Goal: Transaction & Acquisition: Purchase product/service

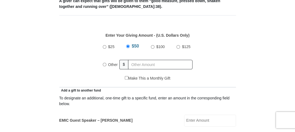
scroll to position [231, 0]
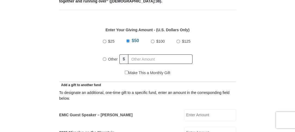
click at [104, 58] on input "Other" at bounding box center [105, 59] width 4 height 4
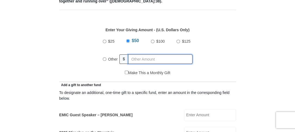
radio input "true"
type input "2"
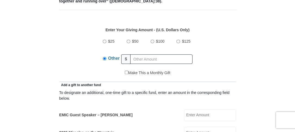
click at [187, 114] on input "EMIC Guest Speaker – Billy Burke" at bounding box center [210, 115] width 52 height 12
type input "20.00"
click at [104, 58] on input "Other" at bounding box center [105, 59] width 4 height 4
click at [104, 59] on input "Other" at bounding box center [105, 59] width 4 height 4
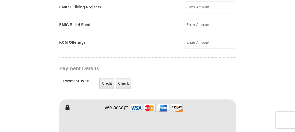
scroll to position [411, 0]
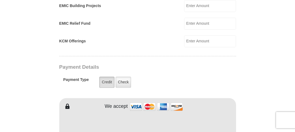
click at [108, 80] on label "Credit" at bounding box center [106, 82] width 15 height 11
click at [0, 0] on input "Credit" at bounding box center [0, 0] width 0 height 0
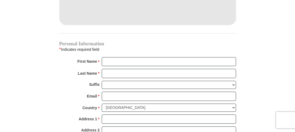
scroll to position [547, 0]
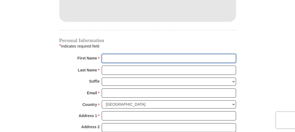
click at [226, 56] on input "First Name *" at bounding box center [169, 58] width 134 height 9
type input "Linda"
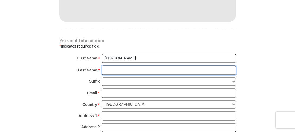
click at [208, 70] on input "Last Name *" at bounding box center [169, 69] width 134 height 9
type input "Robinson"
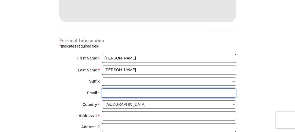
click at [142, 89] on input "Email *" at bounding box center [169, 92] width 134 height 9
type input "kiss7seriespublications@gmail,com"
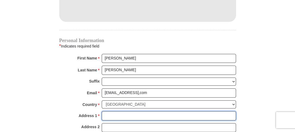
click at [136, 113] on input "Address 1 *" at bounding box center [169, 115] width 134 height 9
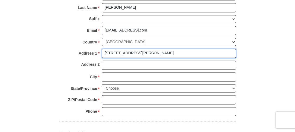
scroll to position [611, 0]
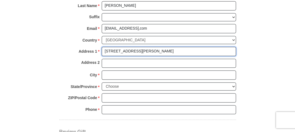
type input "176 Fawn Ridge Drive"
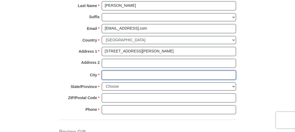
click at [212, 73] on input "City *" at bounding box center [169, 74] width 134 height 9
type input "Jackson"
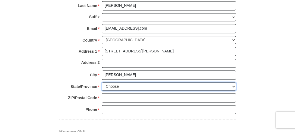
click at [233, 84] on select "Choose Alabama Alaska American Samoa Arizona Arkansas Armed Forces Americas Arm…" at bounding box center [169, 86] width 134 height 8
select select "TN"
click at [102, 82] on select "Choose Alabama Alaska American Samoa Arizona Arkansas Armed Forces Americas Arm…" at bounding box center [169, 86] width 134 height 8
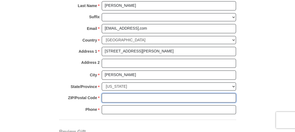
click at [185, 93] on input "ZIP/Postal Code *" at bounding box center [169, 97] width 134 height 9
type input "38305"
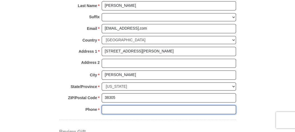
click at [180, 108] on input "Phone * *" at bounding box center [169, 109] width 134 height 9
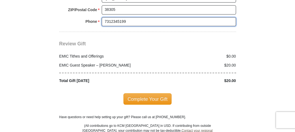
scroll to position [706, 0]
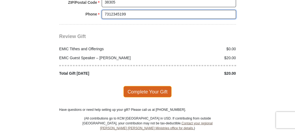
type input "7312345199"
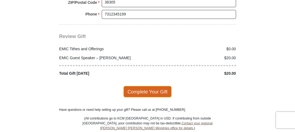
click at [158, 86] on span "Complete Your Gift" at bounding box center [147, 91] width 48 height 11
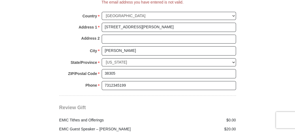
scroll to position [629, 0]
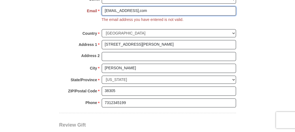
click at [158, 9] on input "kiss7seriespublications@gmail,com" at bounding box center [169, 10] width 134 height 9
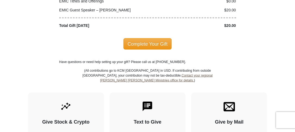
scroll to position [748, 0]
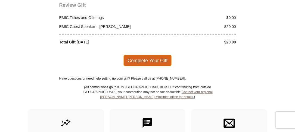
type input "kiss7seriespublications@gmail.com"
click at [163, 56] on span "Complete Your Gift" at bounding box center [147, 60] width 48 height 11
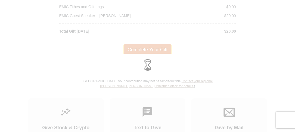
scroll to position [737, 0]
